Goal: Task Accomplishment & Management: Manage account settings

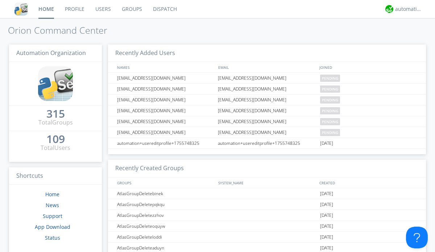
click at [103, 9] on link "Users" at bounding box center [103, 9] width 26 height 18
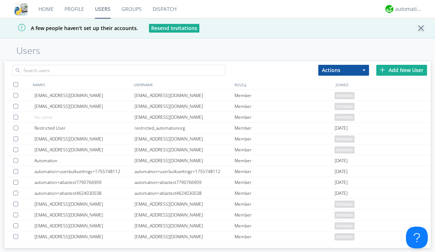
click at [402, 70] on div "Add New User" at bounding box center [401, 70] width 51 height 11
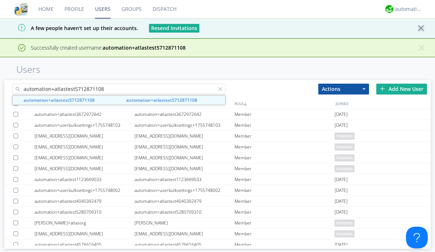
type input "automation+atlastest5712871108"
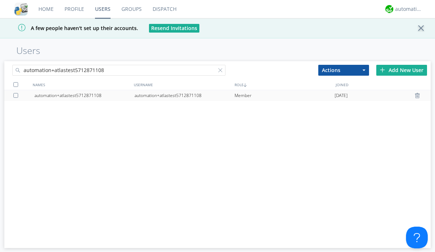
click at [17, 95] on div at bounding box center [16, 95] width 7 height 5
click at [344, 70] on button "Actions" at bounding box center [343, 70] width 51 height 11
click at [0, 0] on link "Edit Settings" at bounding box center [0, 0] width 0 height 0
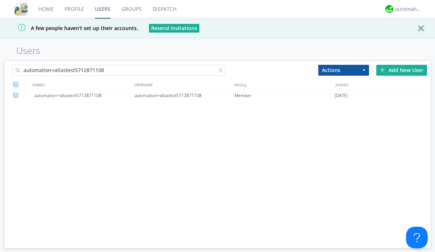
click at [222, 71] on div at bounding box center [221, 71] width 7 height 7
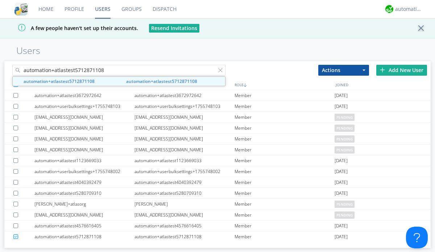
type input "automation+atlastest5712871108"
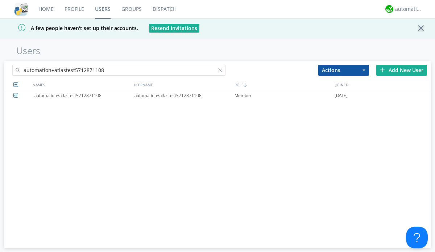
click at [184, 95] on div "automation+atlastest5712871108" at bounding box center [185, 95] width 100 height 11
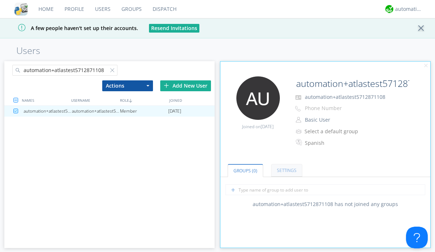
click at [286, 171] on link "Settings" at bounding box center [286, 170] width 31 height 13
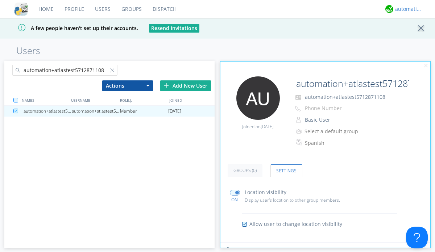
click at [407, 9] on div "automation+atlas" at bounding box center [408, 8] width 27 height 7
